Goal: Information Seeking & Learning: Find specific fact

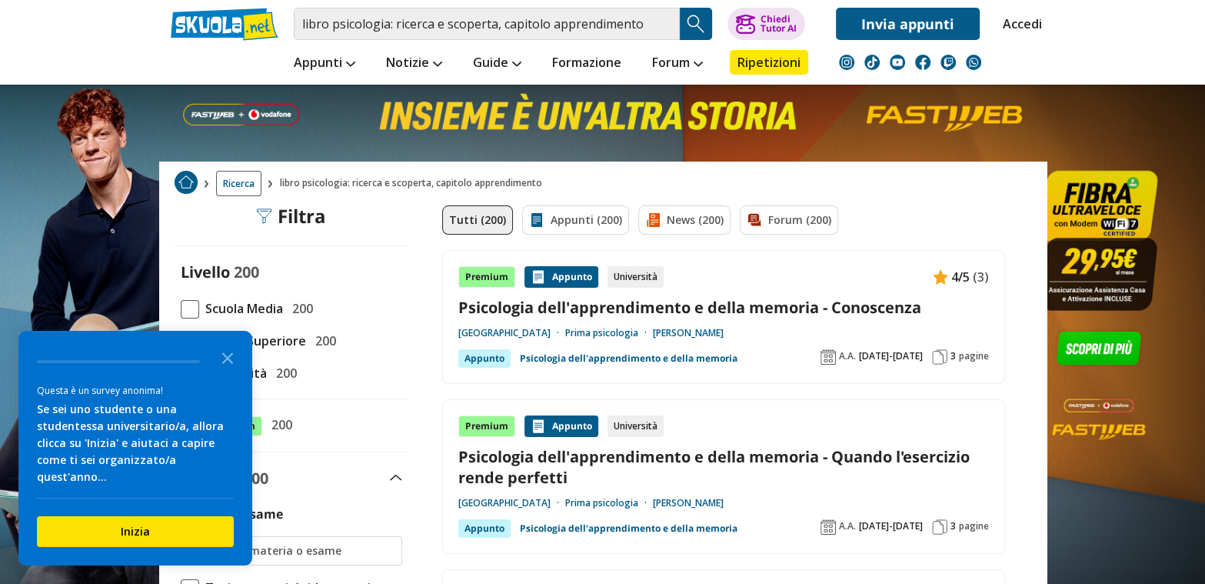
click at [724, 332] on link "[PERSON_NAME]" at bounding box center [688, 333] width 71 height 12
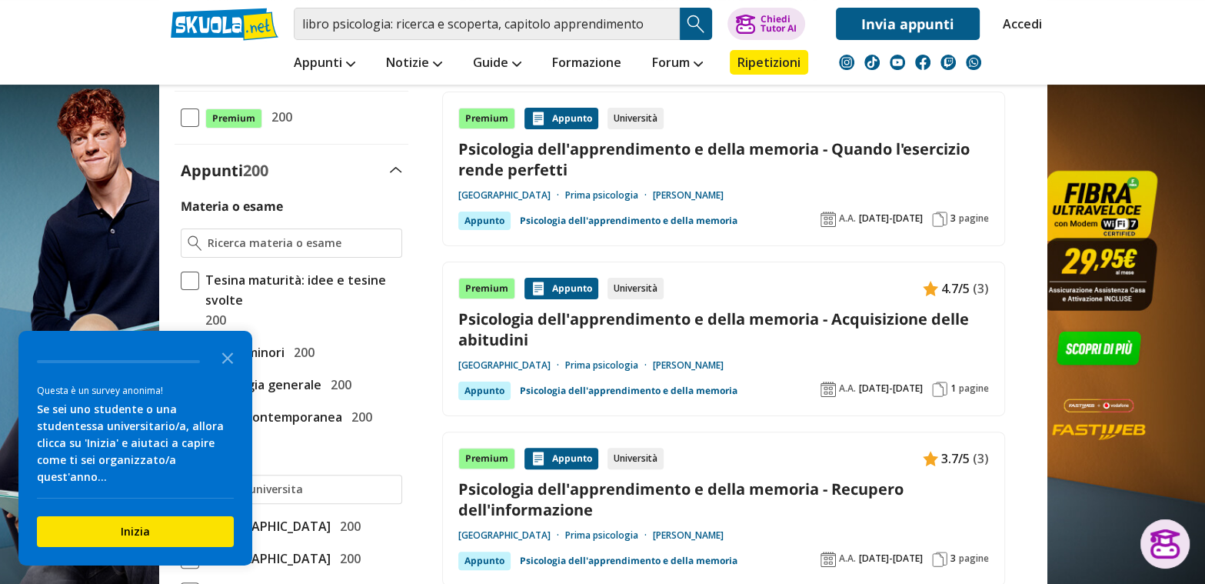
scroll to position [384, 0]
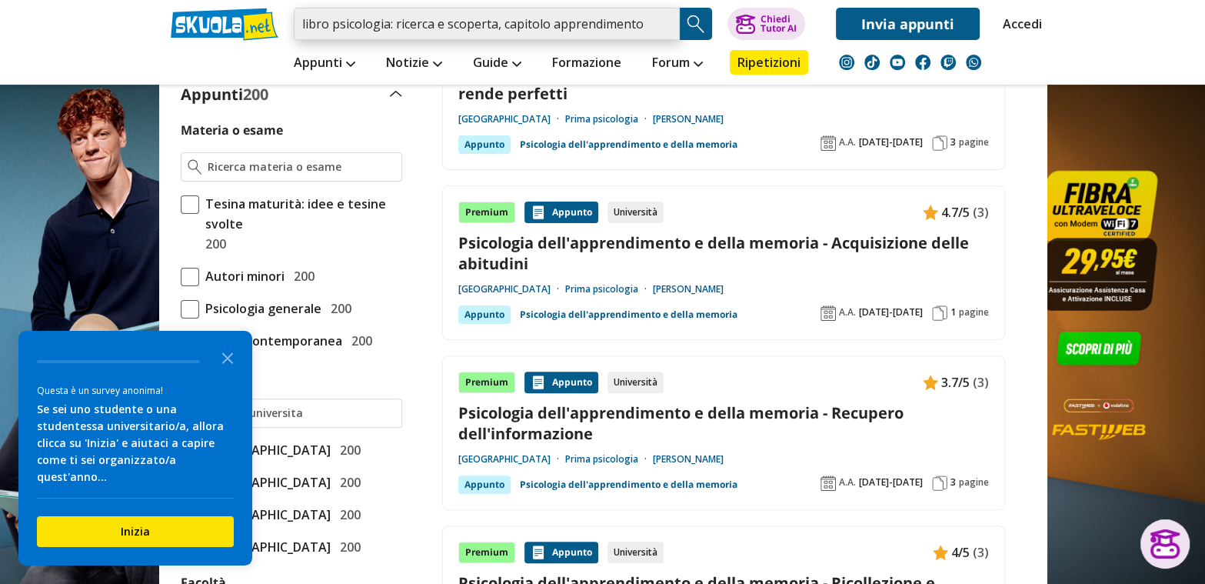
click at [554, 28] on input "libro psicologia: ricerca e scoperta, capitolo apprendimento" at bounding box center [487, 24] width 386 height 32
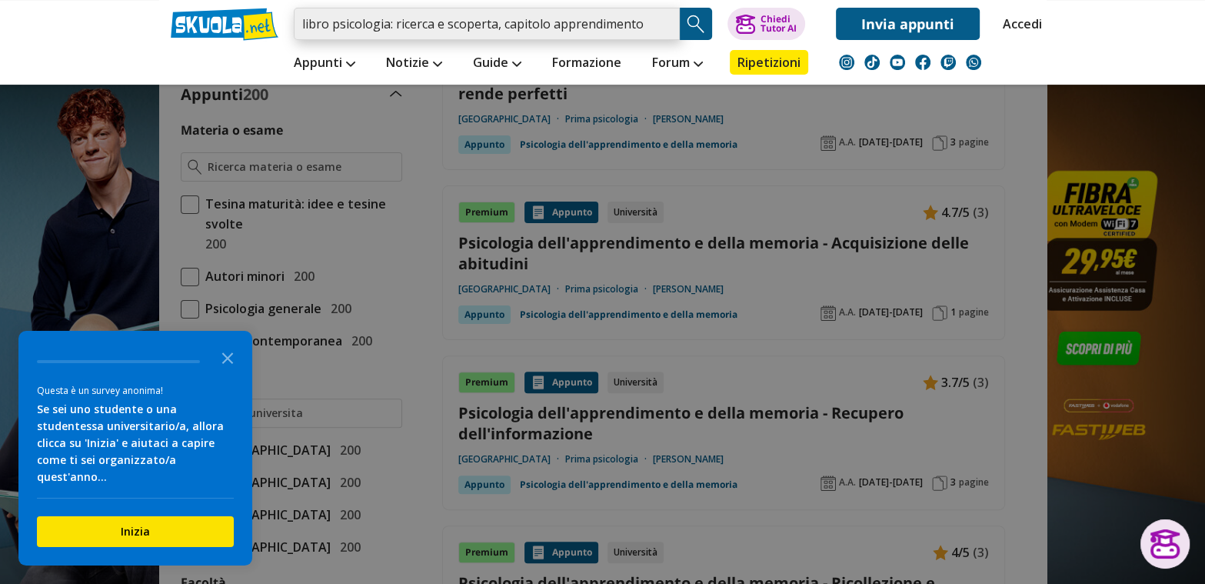
click at [494, 23] on input "libro psicologia: ricerca e scoperta, capitolo apprendimento" at bounding box center [487, 24] width 386 height 32
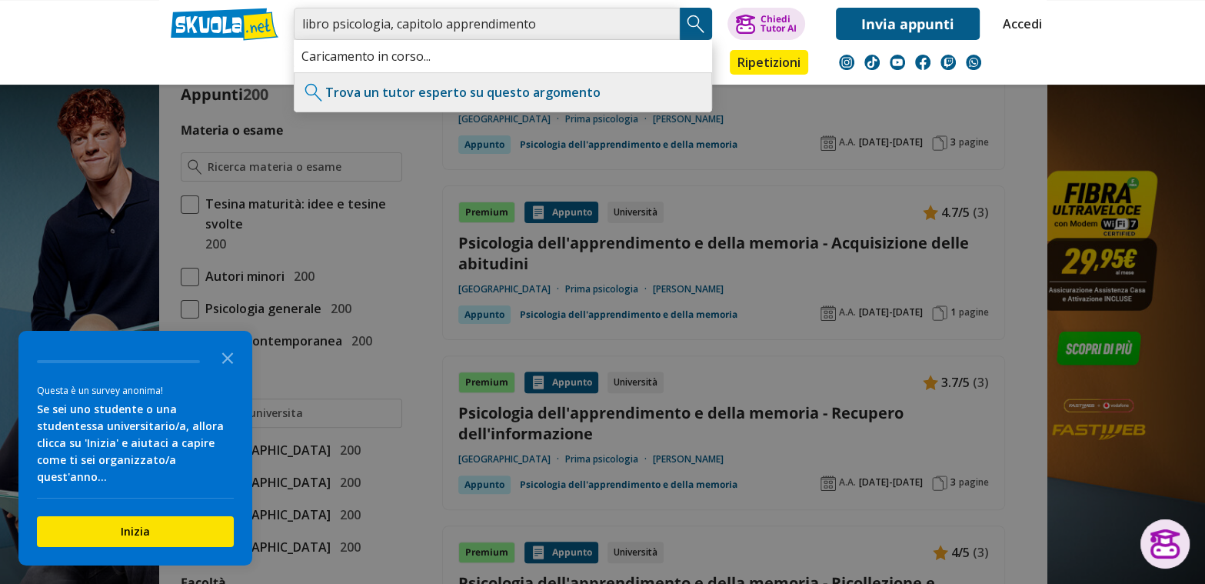
click at [536, 25] on input "libro psicologia, capitolo apprendimento" at bounding box center [487, 24] width 386 height 32
type input "libro psicologia, capitolo apprendimento 1/2 superiore"
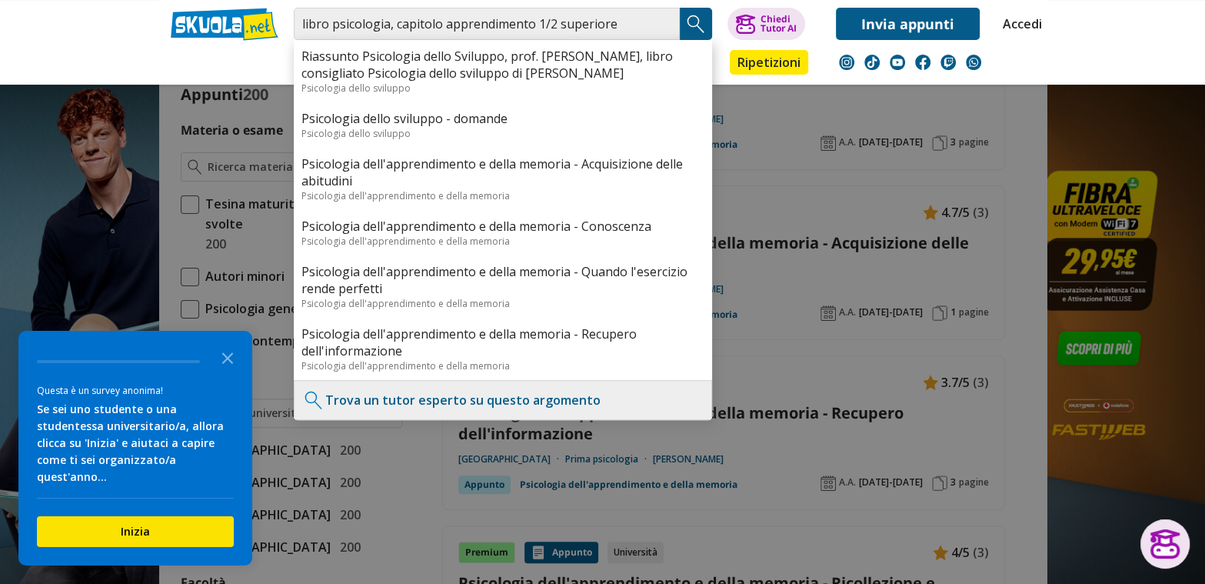
click at [683, 25] on button "Search Button" at bounding box center [696, 24] width 32 height 32
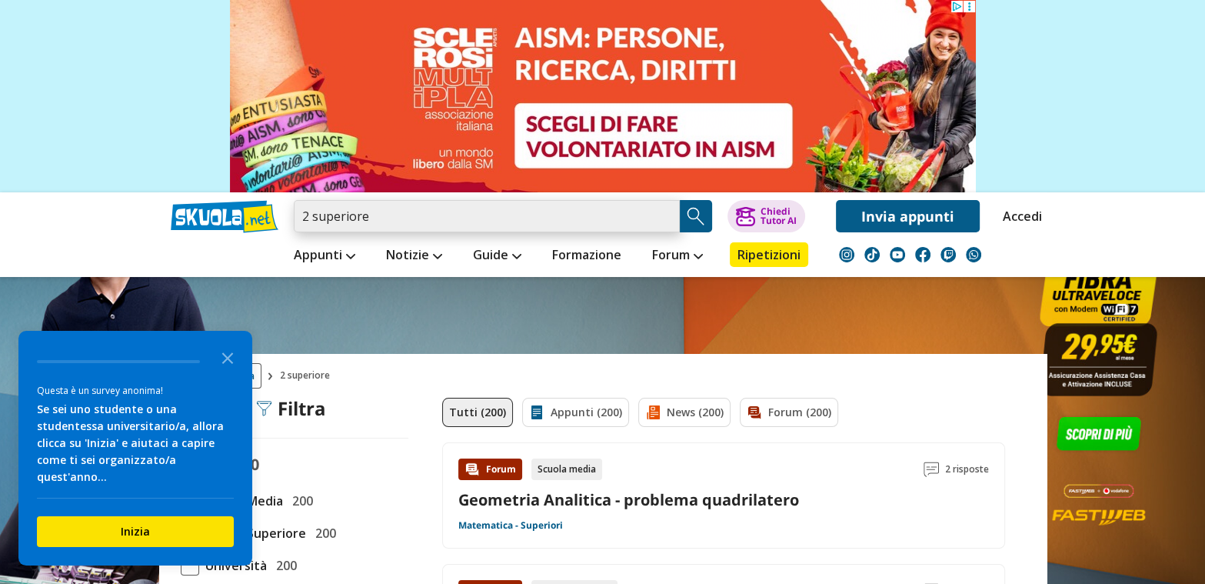
drag, startPoint x: 208, startPoint y: 183, endPoint x: 402, endPoint y: 213, distance: 196.2
click at [402, 213] on input "2 superiore" at bounding box center [487, 216] width 386 height 32
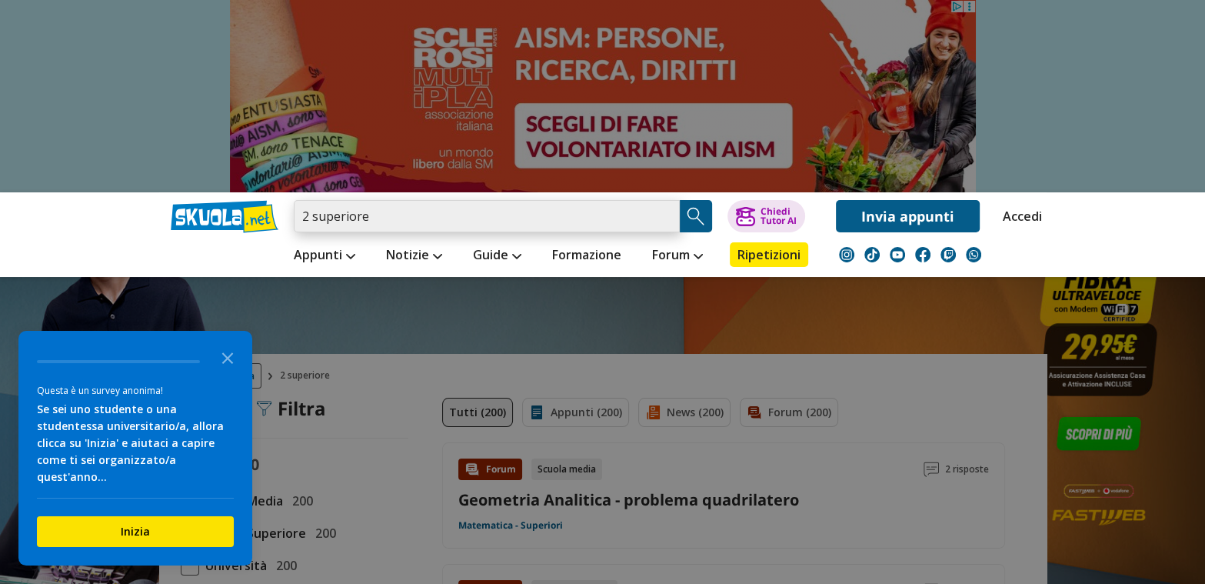
click at [672, 208] on input "2 superiore" at bounding box center [487, 216] width 386 height 32
click at [659, 217] on input "2 superiore" at bounding box center [487, 216] width 386 height 32
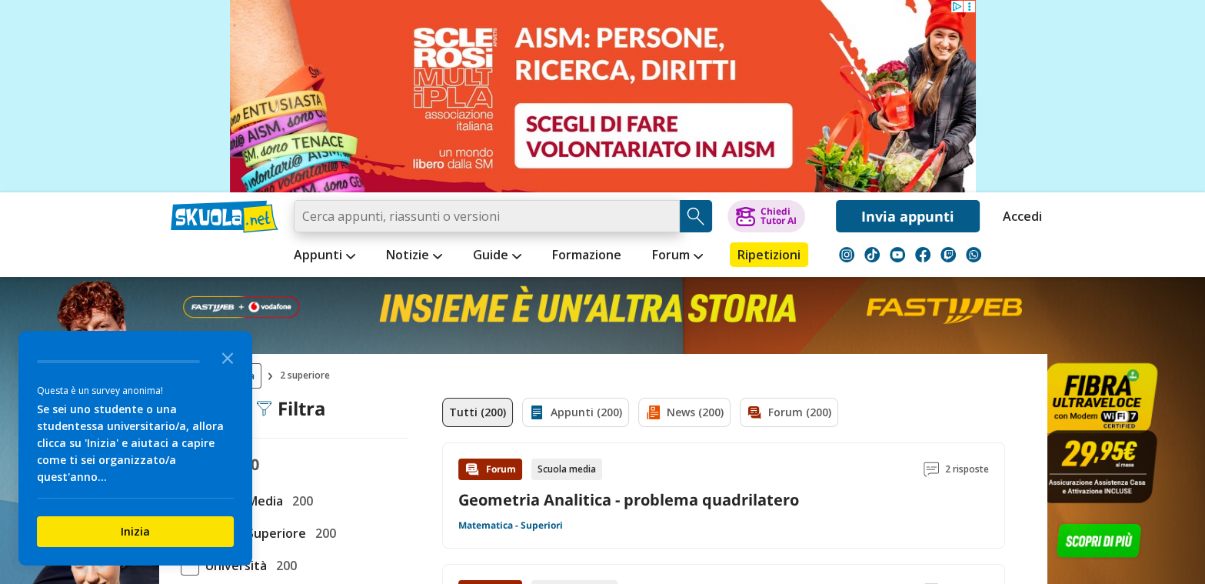
click at [588, 217] on input "search" at bounding box center [487, 216] width 386 height 32
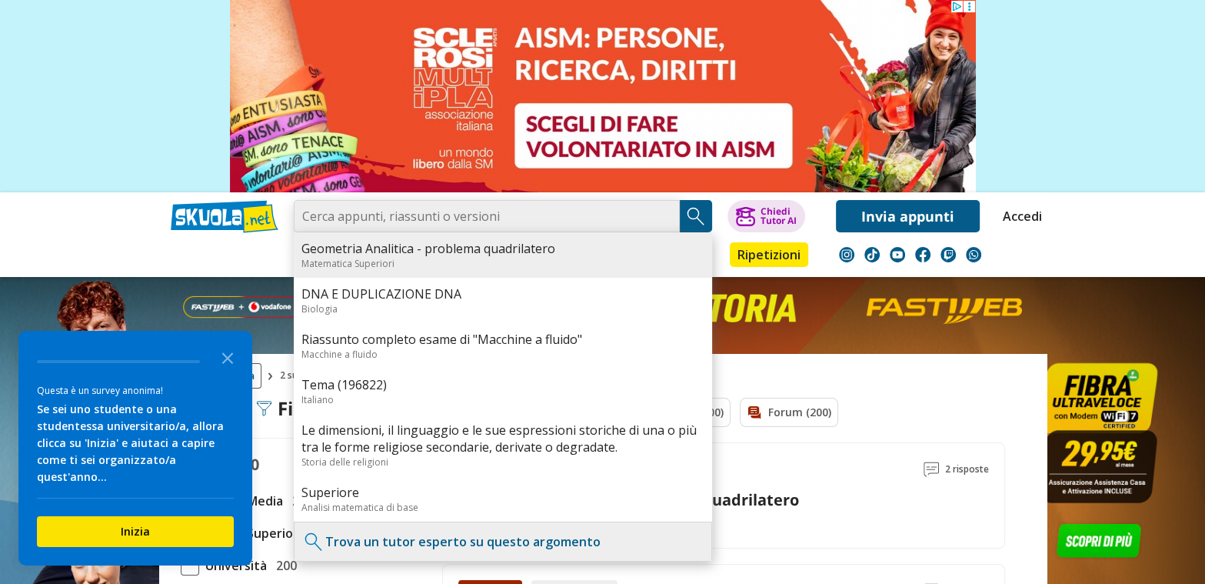
type input "libro psicologia, capitolo apprendimento 1/2 superiore"
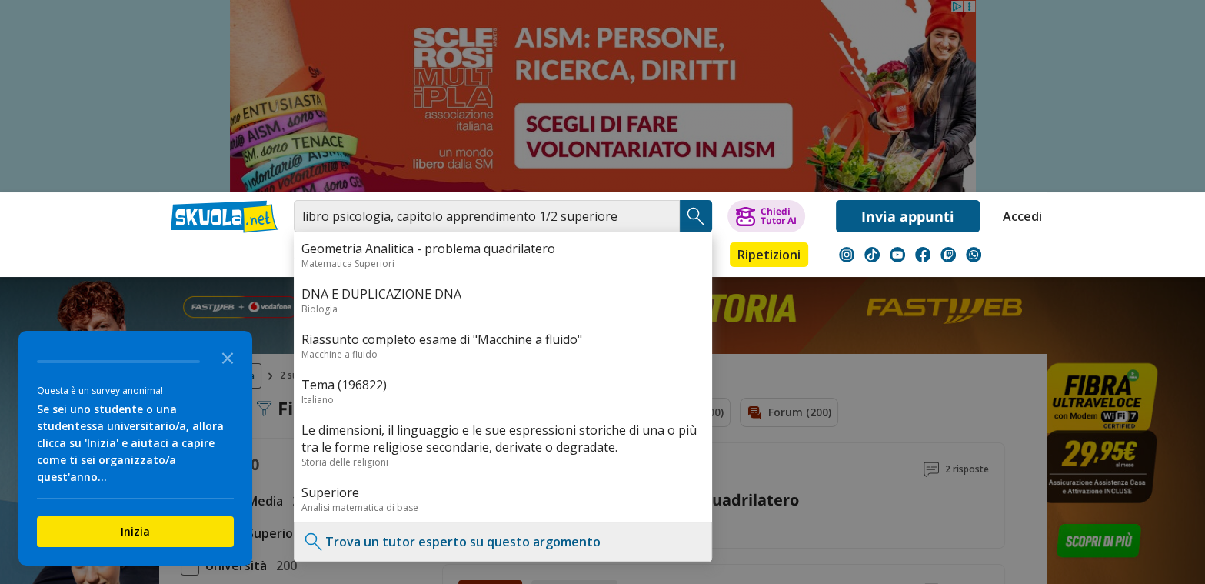
click at [690, 217] on img "Search Button" at bounding box center [696, 216] width 23 height 23
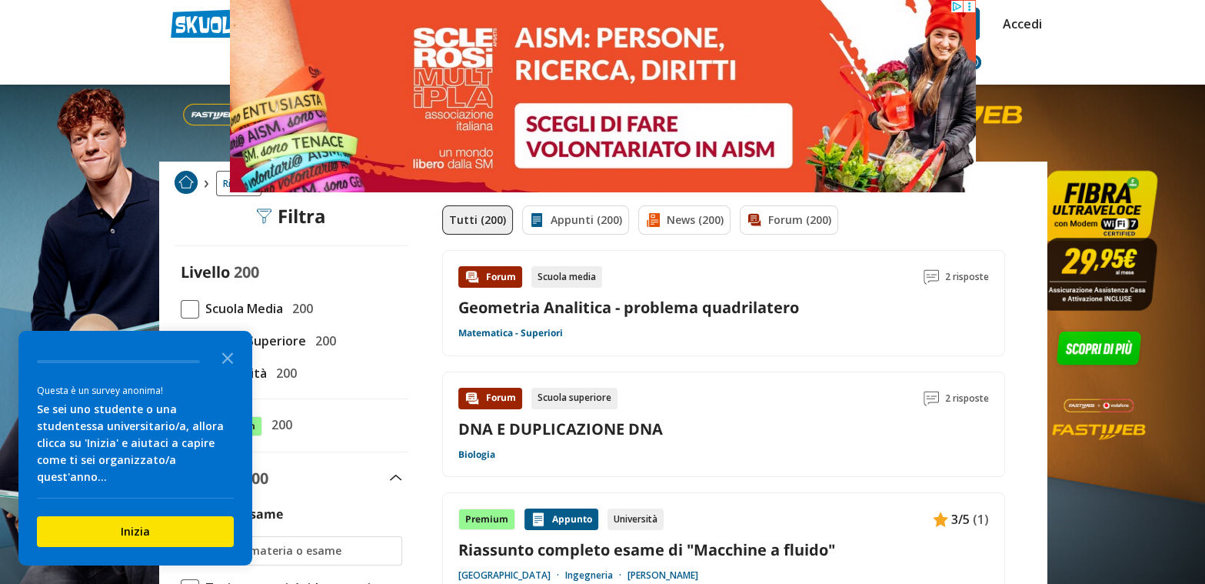
click at [968, 4] on circle at bounding box center [969, 3] width 2 height 2
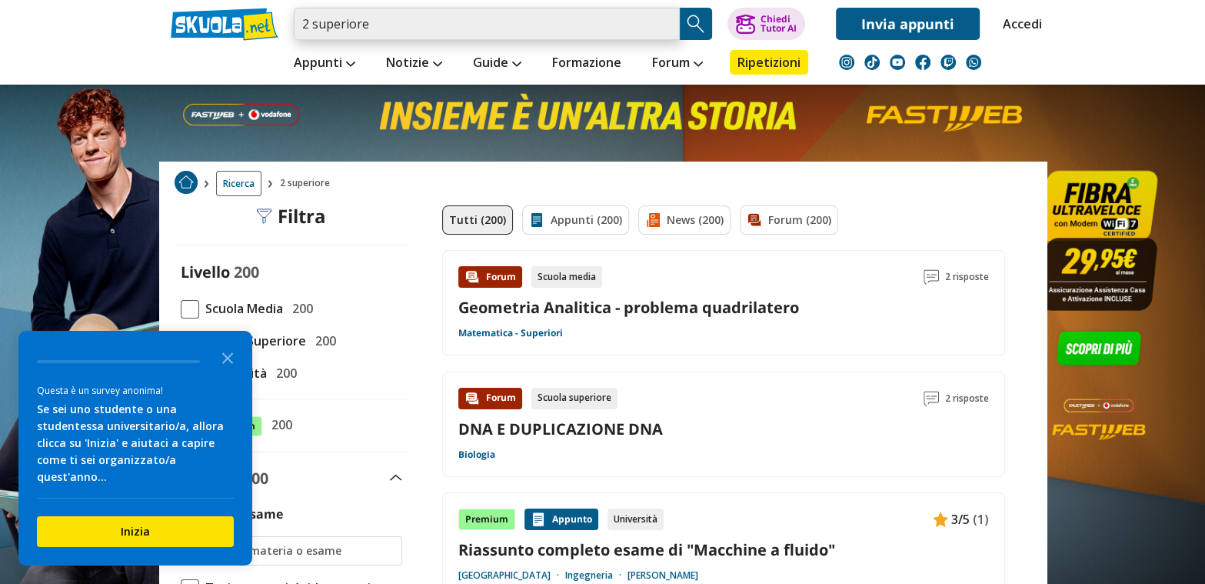
click at [552, 10] on input "2 superiore" at bounding box center [487, 24] width 386 height 32
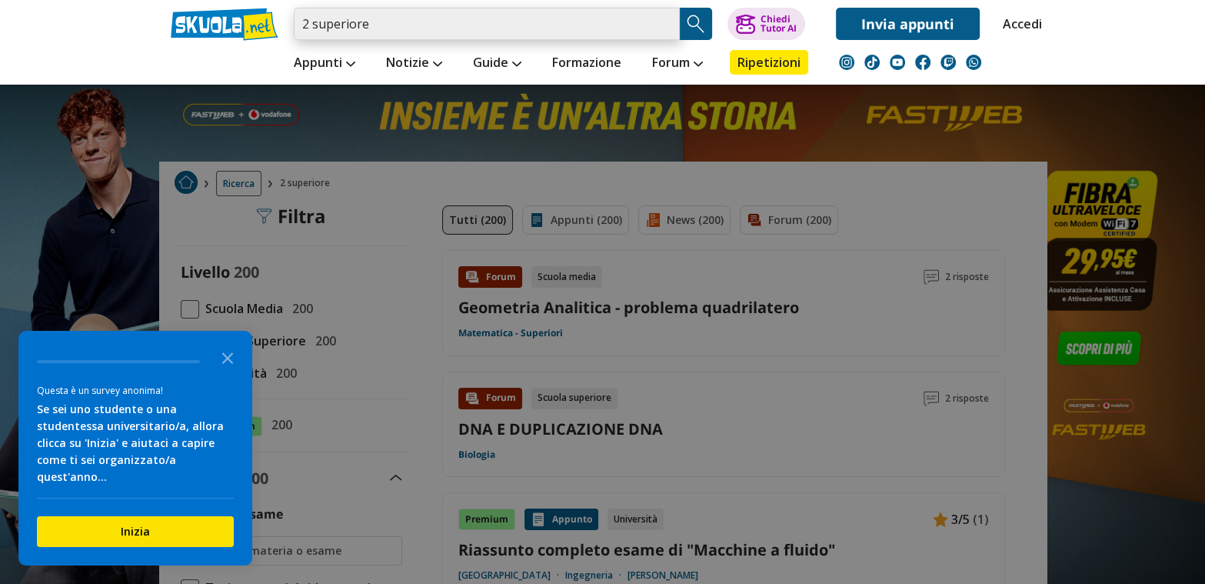
click at [665, 32] on input "2 superiore" at bounding box center [487, 24] width 386 height 32
click at [662, 29] on input "2 superiore" at bounding box center [487, 24] width 386 height 32
click at [665, 15] on input "2 superiore" at bounding box center [487, 24] width 386 height 32
click at [660, 28] on input "2 superiore" at bounding box center [487, 24] width 386 height 32
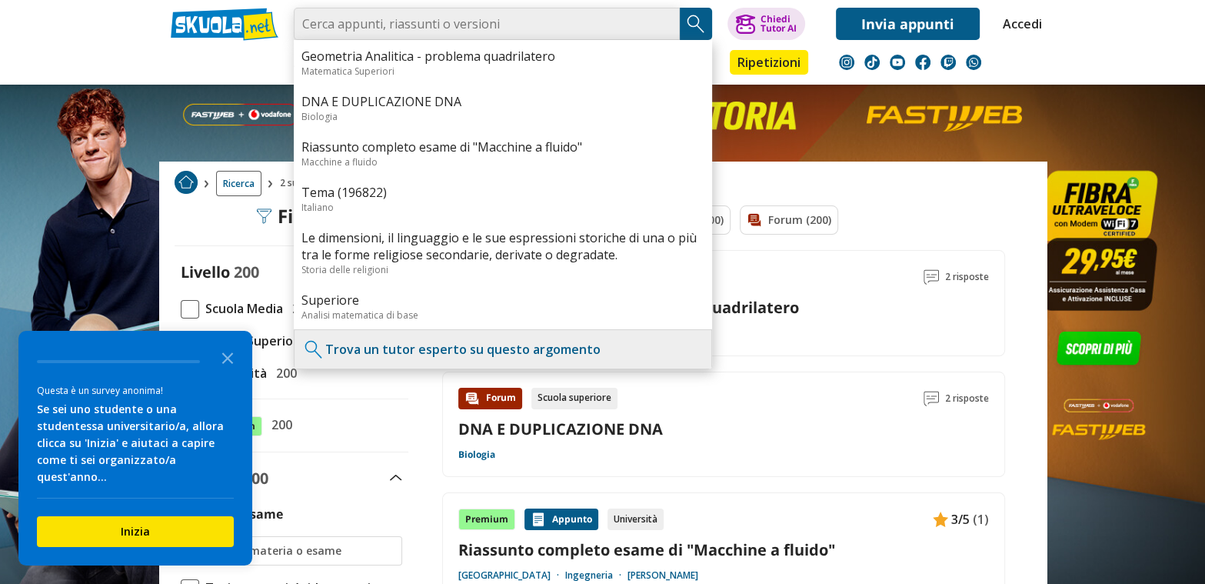
click at [502, 22] on input "search" at bounding box center [487, 24] width 386 height 32
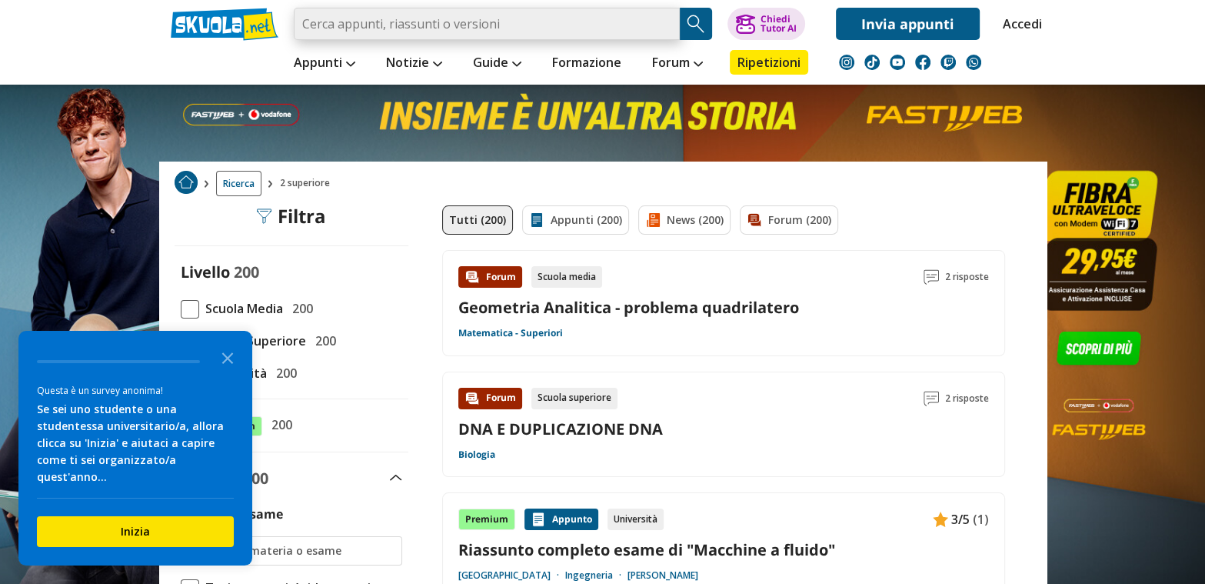
type input "libro psicologia, capitolo apprendimento 1/2 superiore"
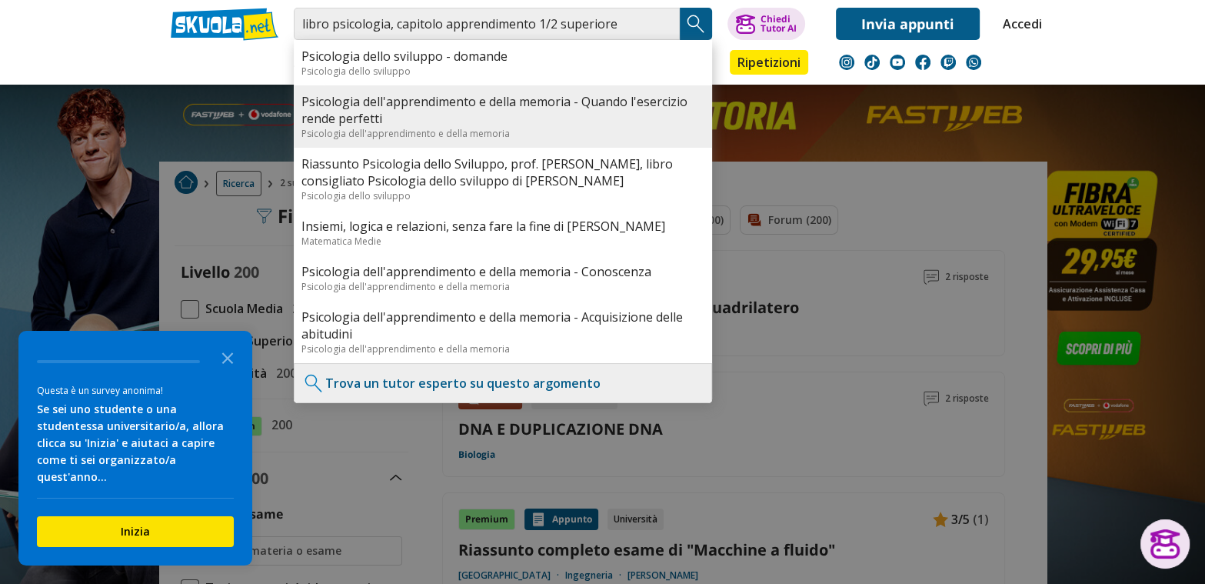
click at [548, 121] on link "Psicologia dell'apprendimento e della memoria - Quando l'esercizio rende perfet…" at bounding box center [503, 110] width 403 height 34
